Goal: Task Accomplishment & Management: Use online tool/utility

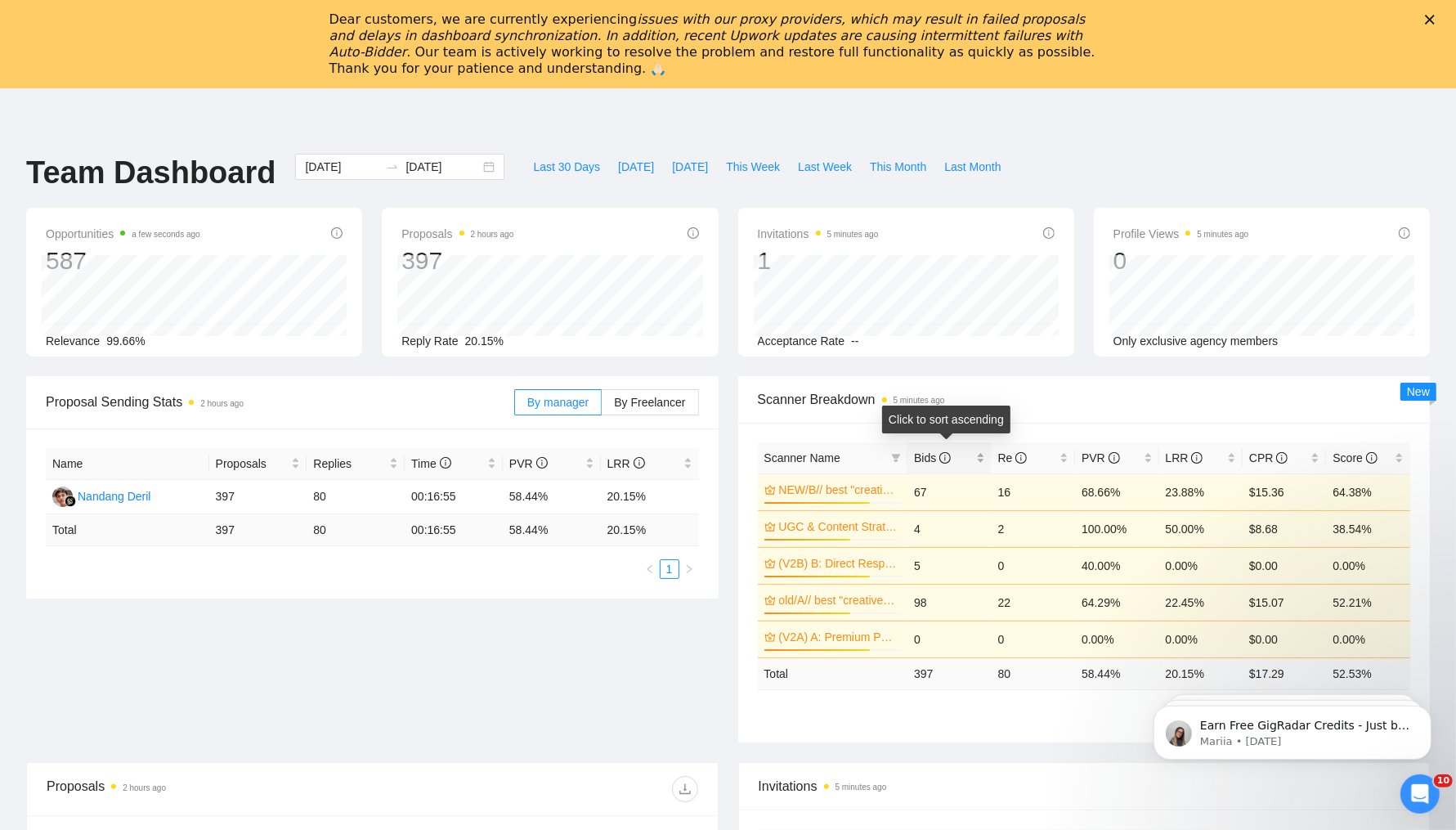
click at [979, 460] on div "Bids" at bounding box center [949, 458] width 70 height 18
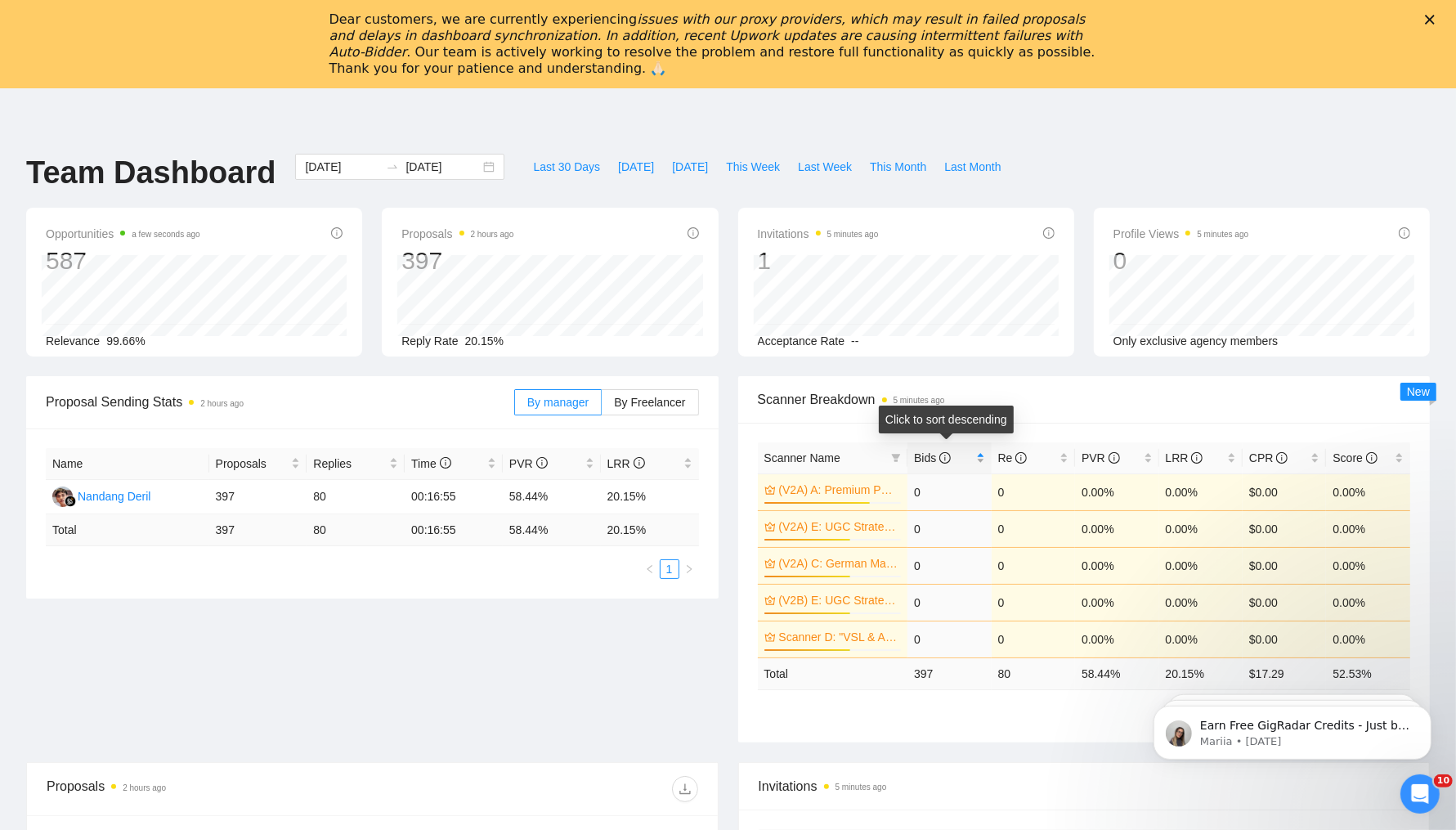
click at [979, 460] on div "Bids" at bounding box center [949, 458] width 70 height 18
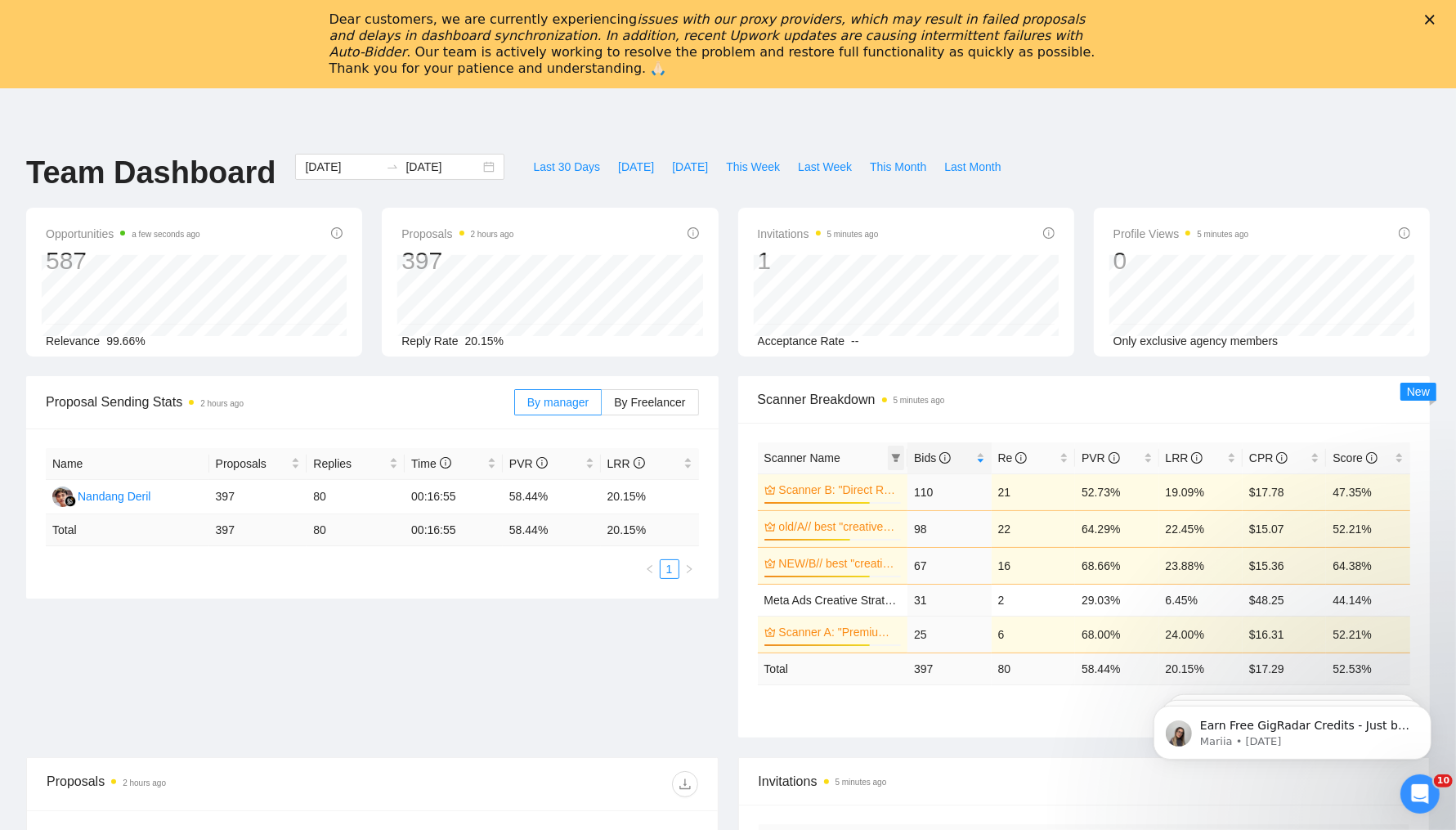
click at [894, 456] on icon "filter" at bounding box center [896, 458] width 9 height 8
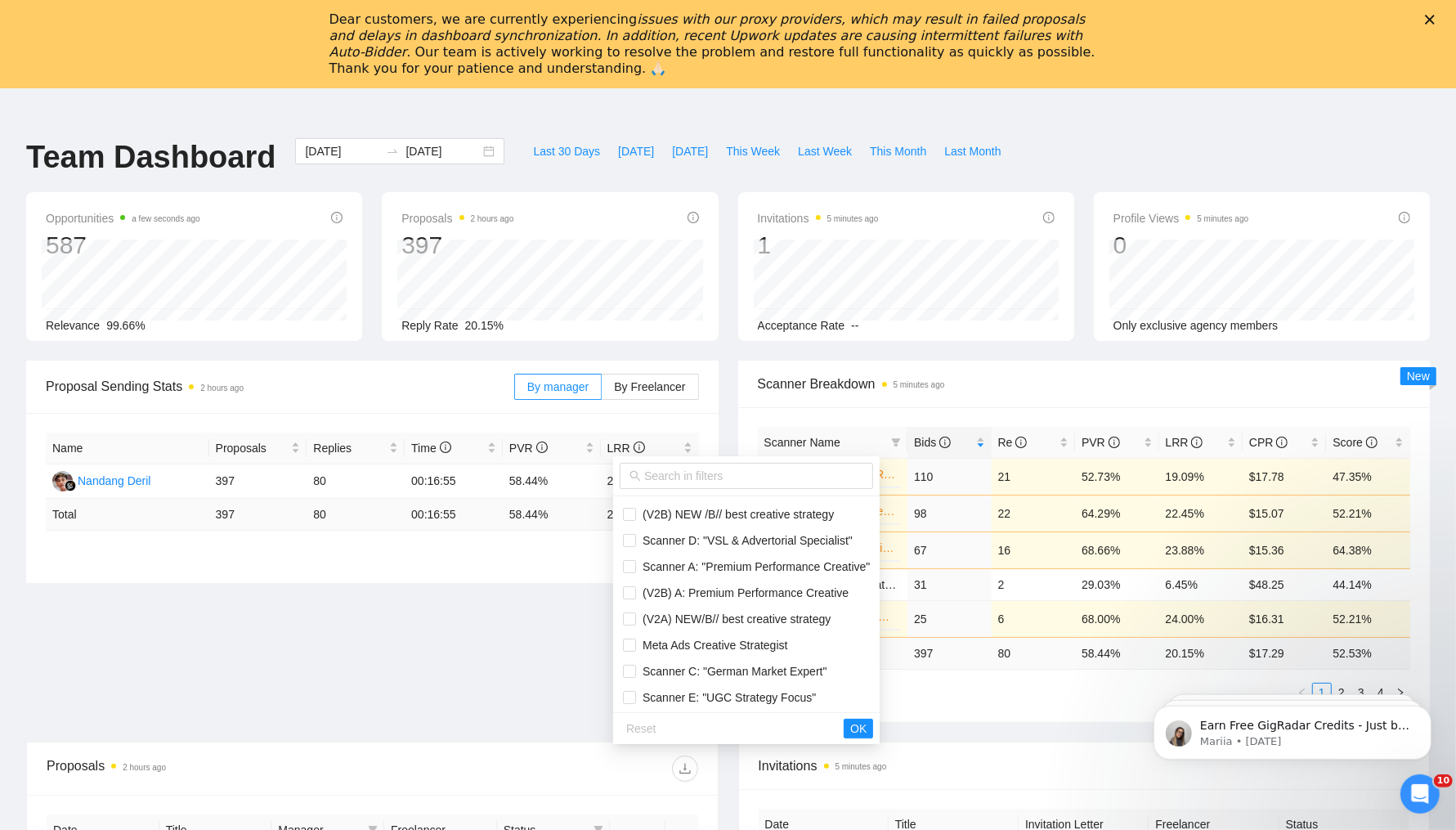
scroll to position [287, 0]
click at [712, 476] on input "text" at bounding box center [754, 476] width 219 height 18
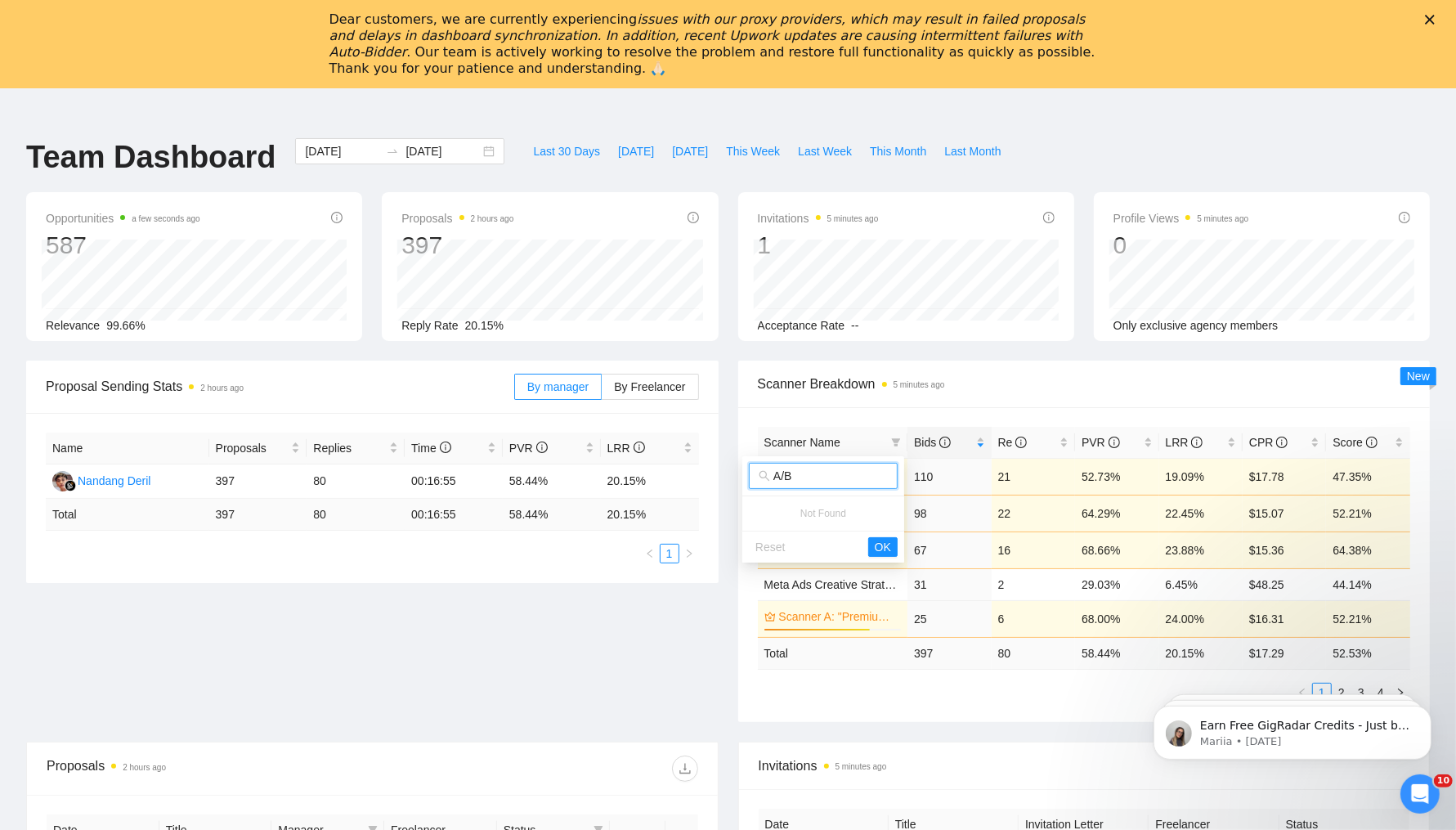
type input "A/B"
click at [1078, 728] on div "Proposal Sending Stats 2 hours ago By manager By Freelancer Name Proposals Repl…" at bounding box center [728, 551] width 1423 height 381
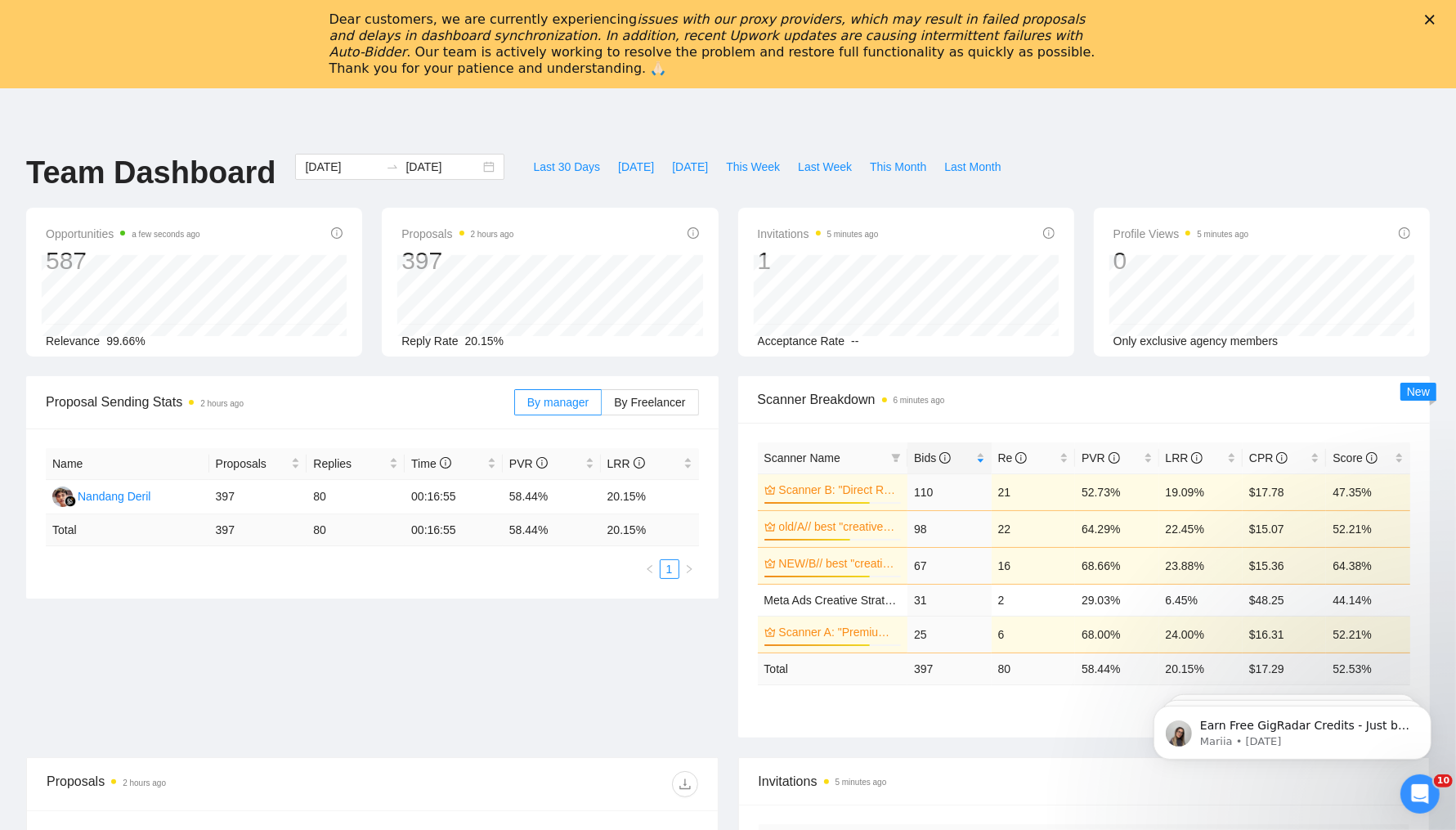
click at [1440, 18] on div "Dear customers, we are currently experiencing issues with our proxy providers, …" at bounding box center [728, 44] width 1456 height 75
click at [1435, 15] on icon "Close" at bounding box center [1430, 20] width 10 height 10
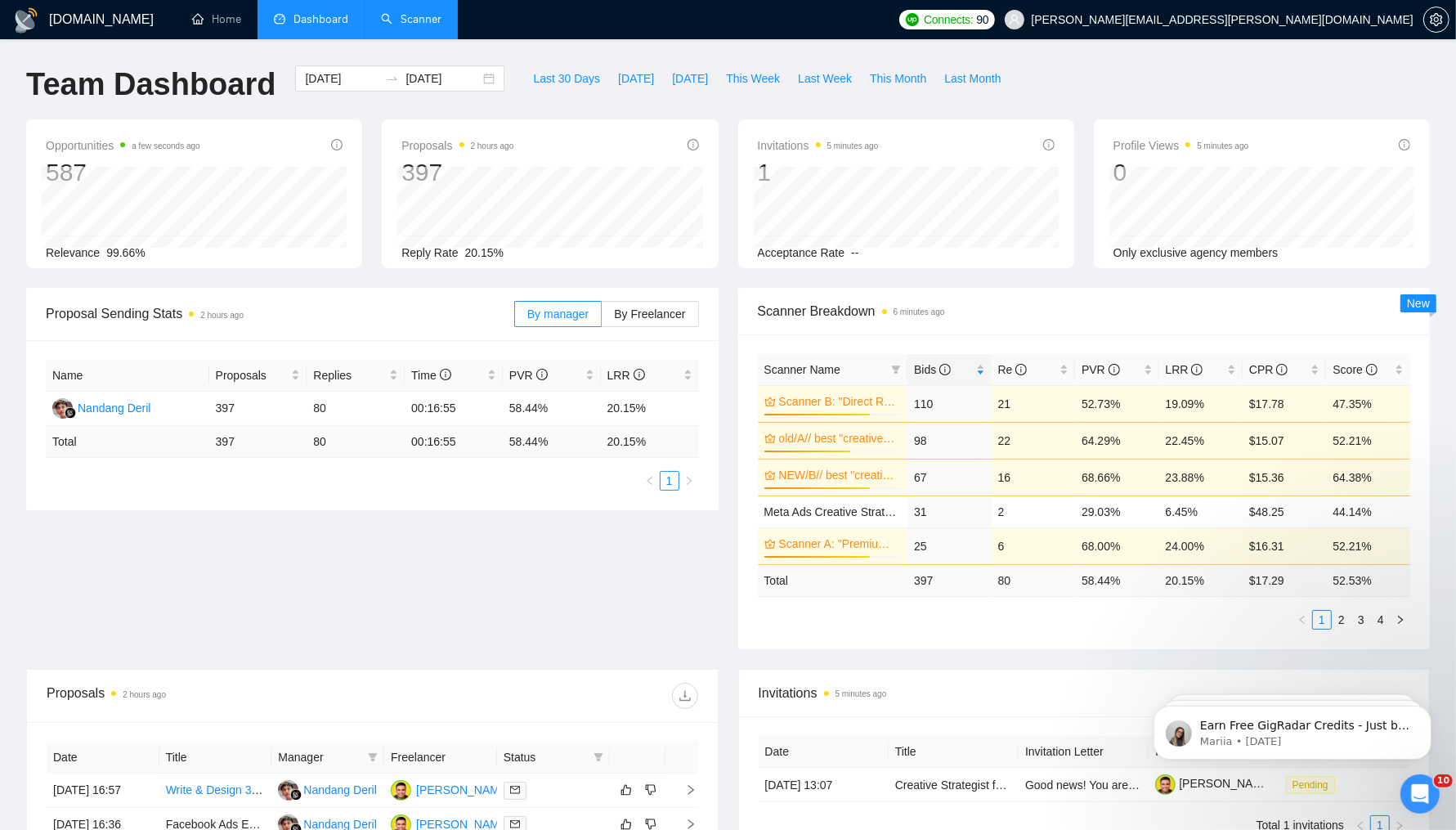
click at [406, 22] on link "Scanner" at bounding box center [411, 19] width 60 height 14
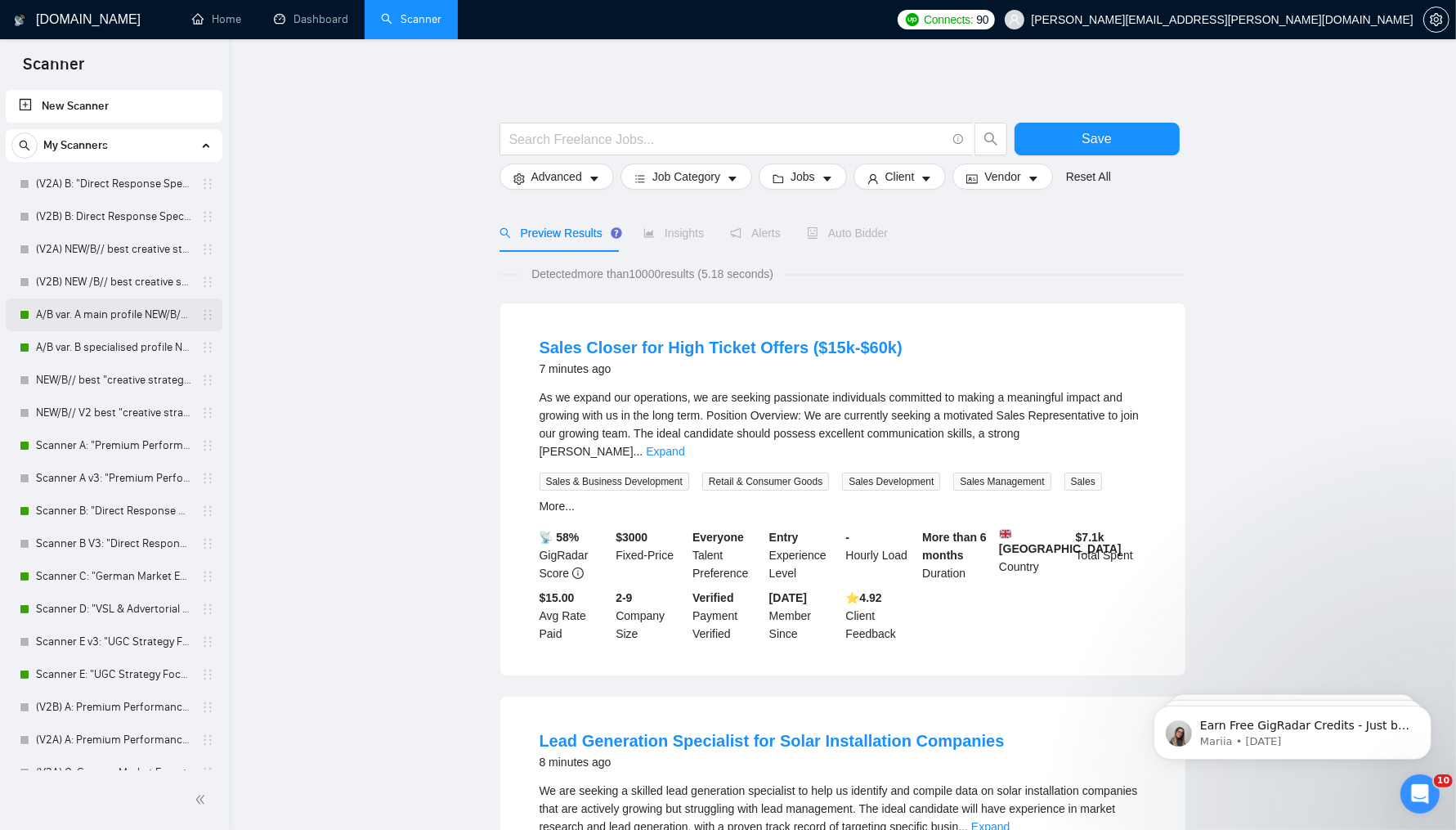
click at [110, 307] on link "A/B var. A main profile NEW/B// best "creative strategy" cover letter" at bounding box center [114, 315] width 156 height 33
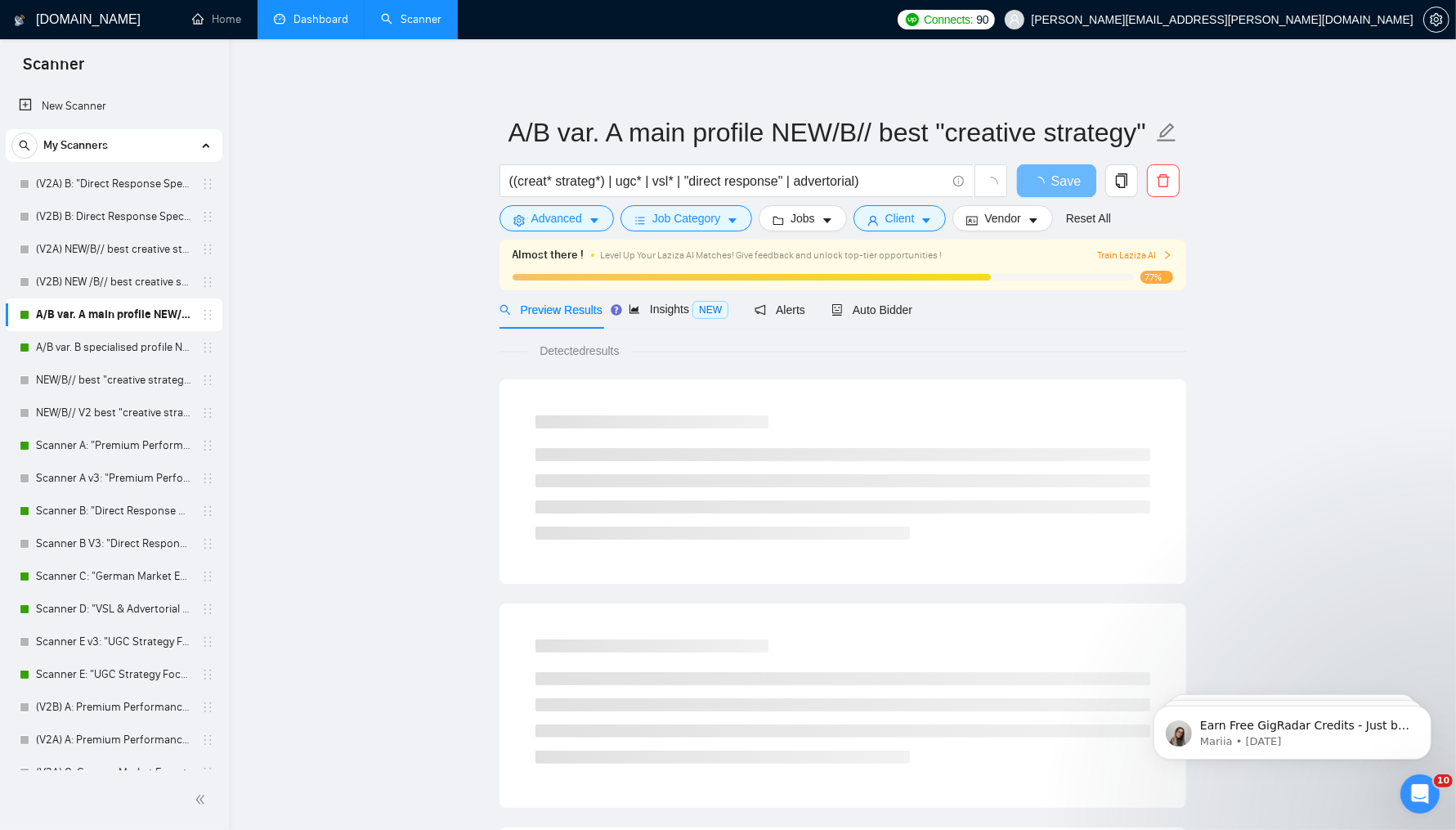
click at [312, 12] on link "Dashboard" at bounding box center [311, 19] width 74 height 14
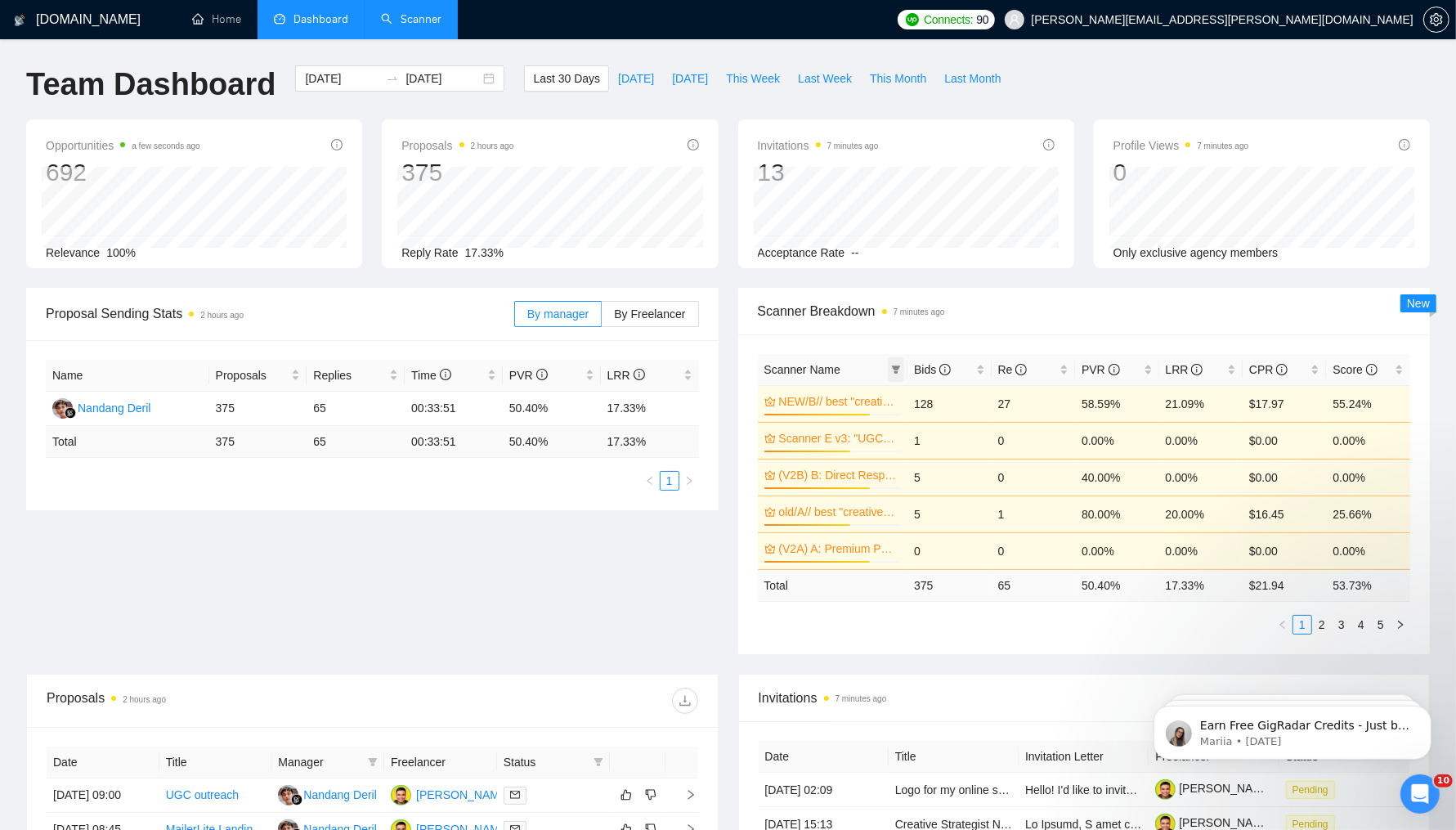
click at [894, 375] on span at bounding box center [896, 370] width 16 height 25
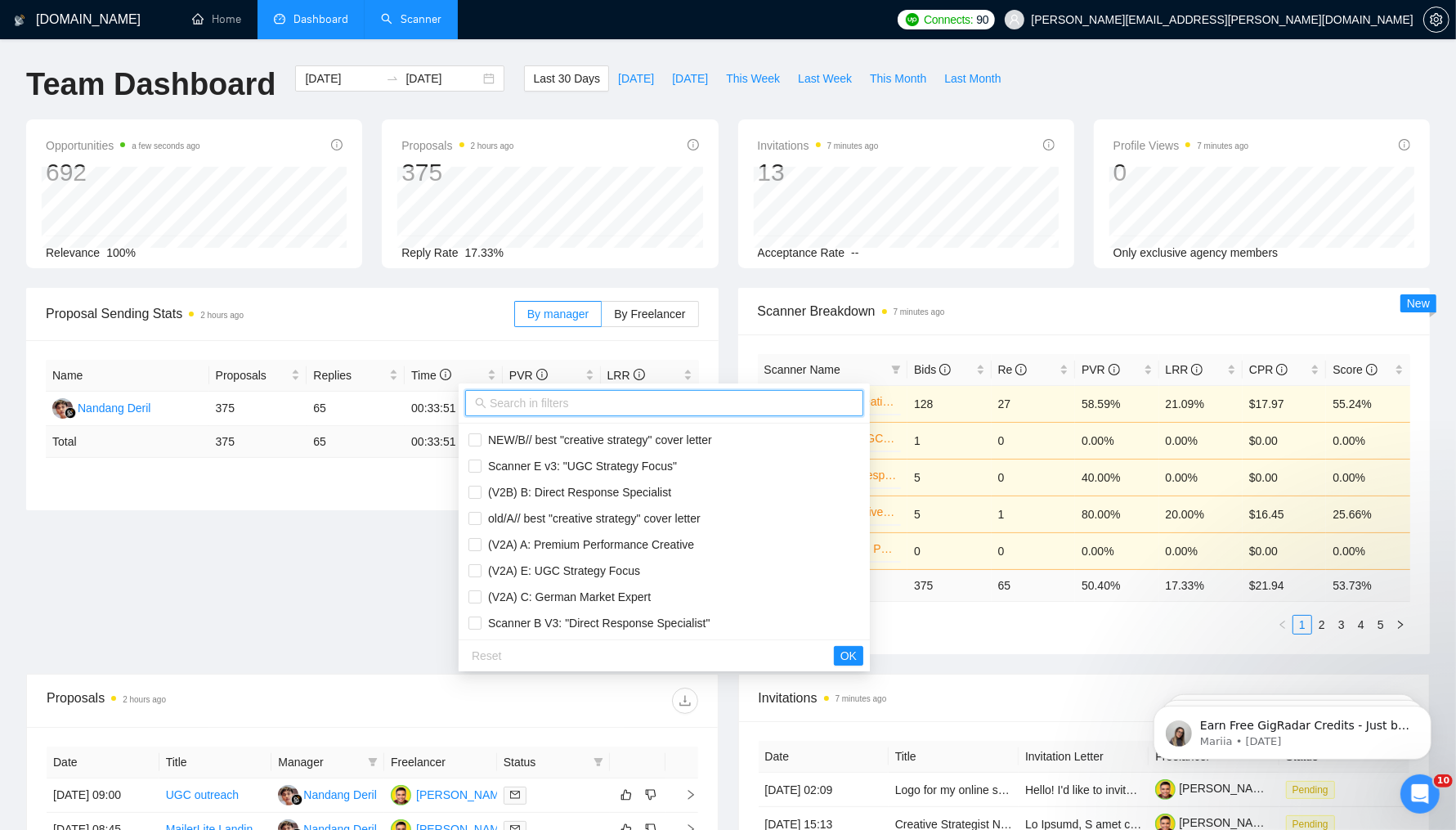
click at [665, 404] on input "text" at bounding box center [672, 403] width 364 height 18
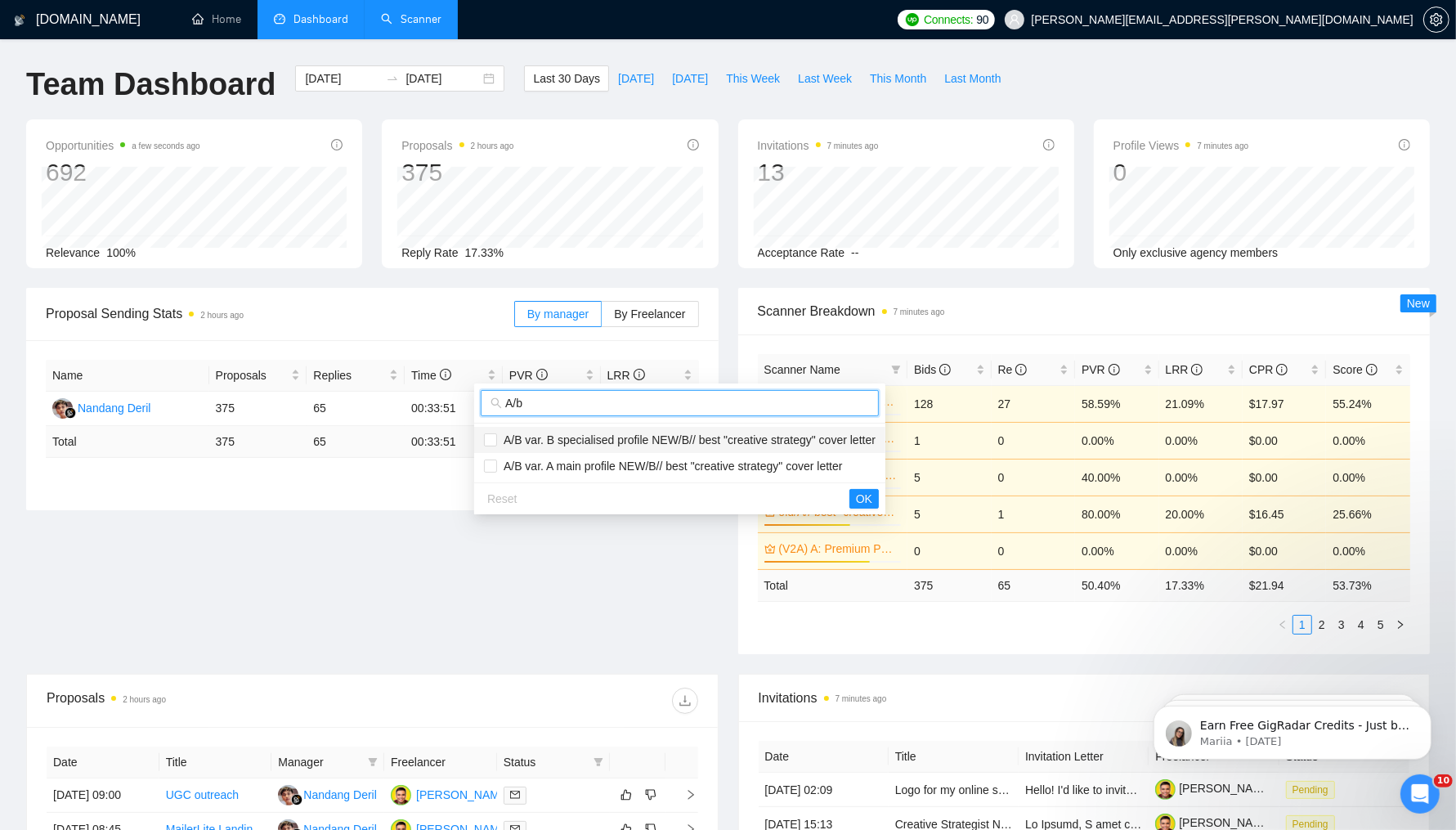
type input "A/b"
click at [665, 427] on li "A/B var. B specialised profile NEW/B// best "creative strategy" cover letter" at bounding box center [679, 440] width 411 height 26
checkbox input "true"
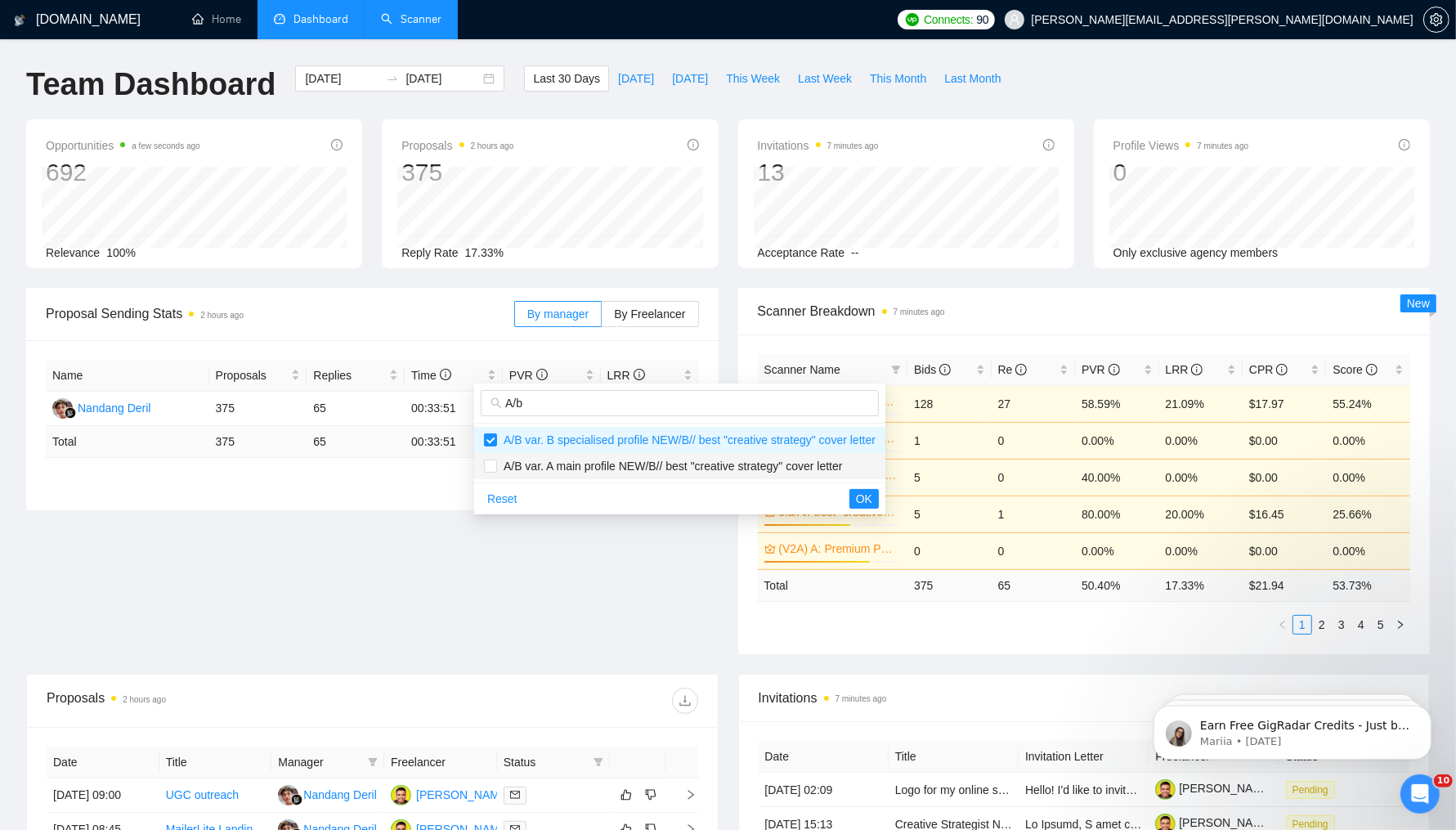
click at [615, 463] on span "A/B var. A main profile NEW/B// best "creative strategy" cover letter" at bounding box center [670, 466] width 346 height 13
checkbox input "true"
click at [872, 499] on span "OK" at bounding box center [864, 499] width 16 height 18
